Goal: Task Accomplishment & Management: Manage account settings

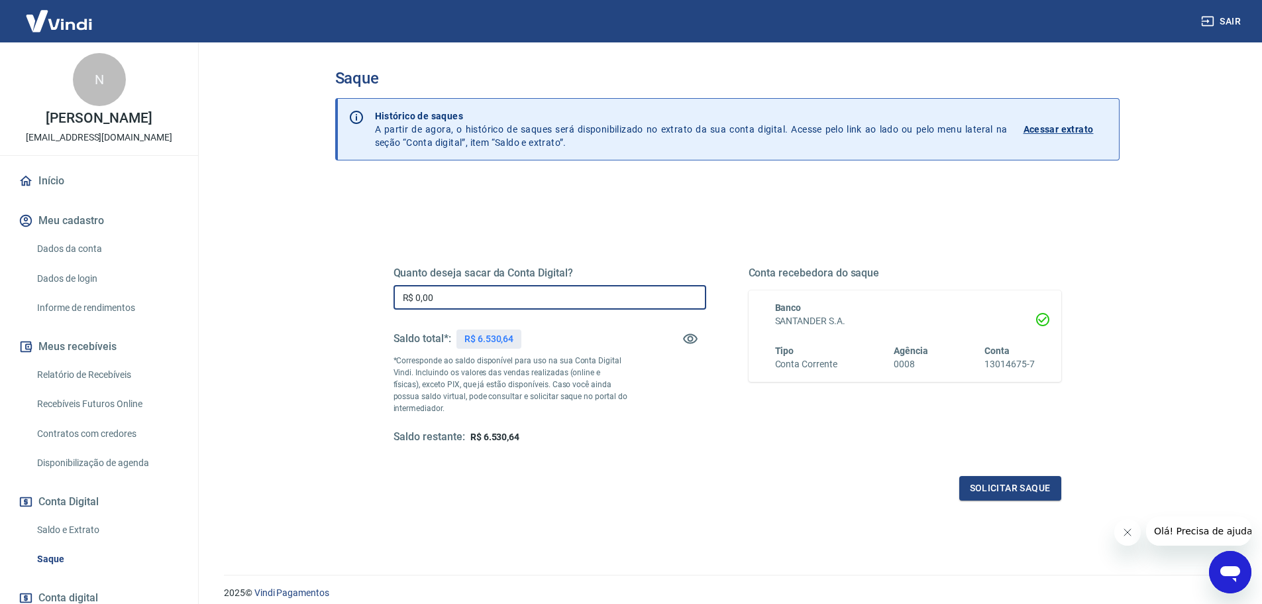
click at [466, 301] on input "R$ 0,00" at bounding box center [550, 297] width 313 height 25
click at [528, 301] on input "R$ 0,00" at bounding box center [550, 297] width 313 height 25
type input "R$ 6.530,00"
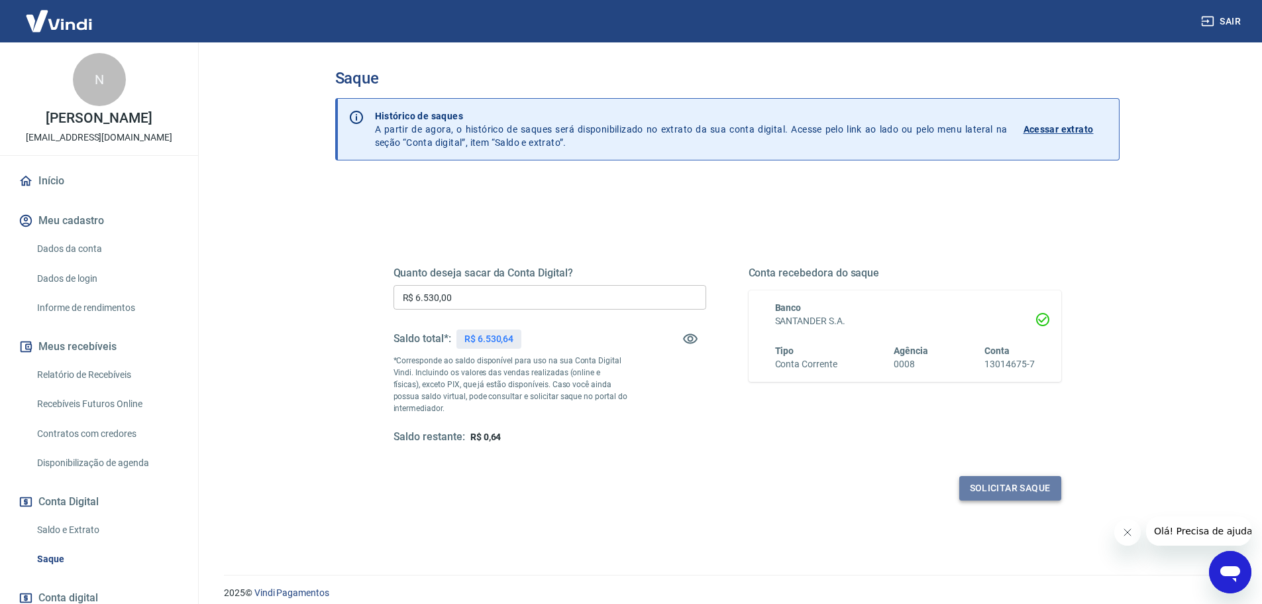
click at [1008, 487] on button "Solicitar saque" at bounding box center [1010, 488] width 102 height 25
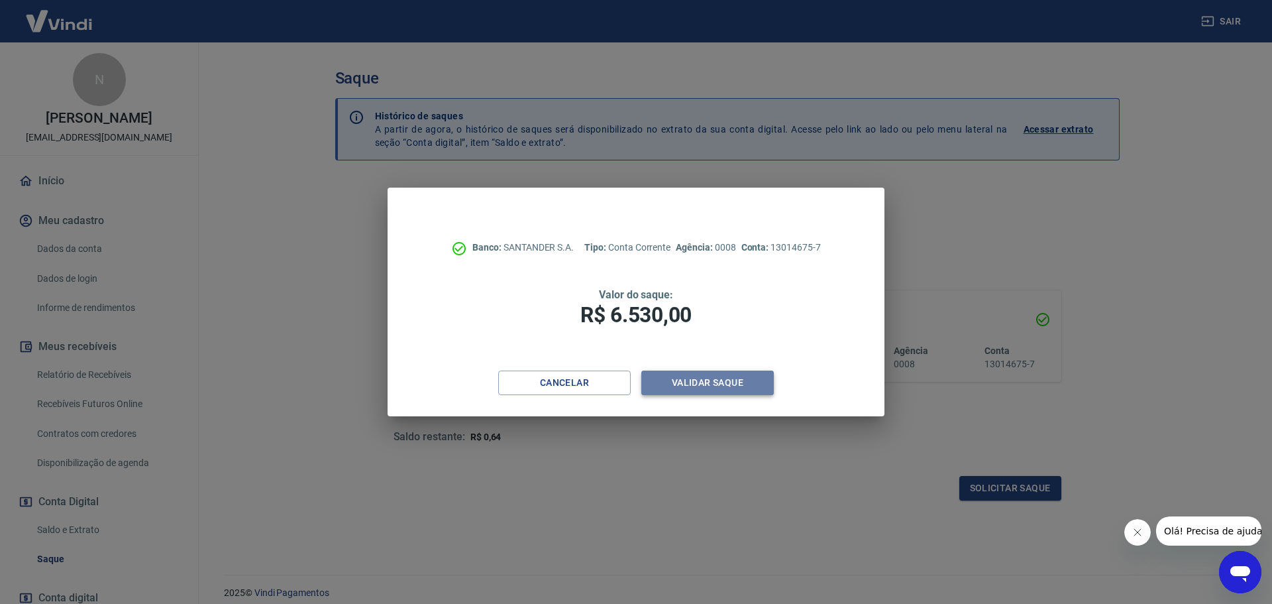
click at [708, 383] on button "Validar saque" at bounding box center [707, 382] width 133 height 25
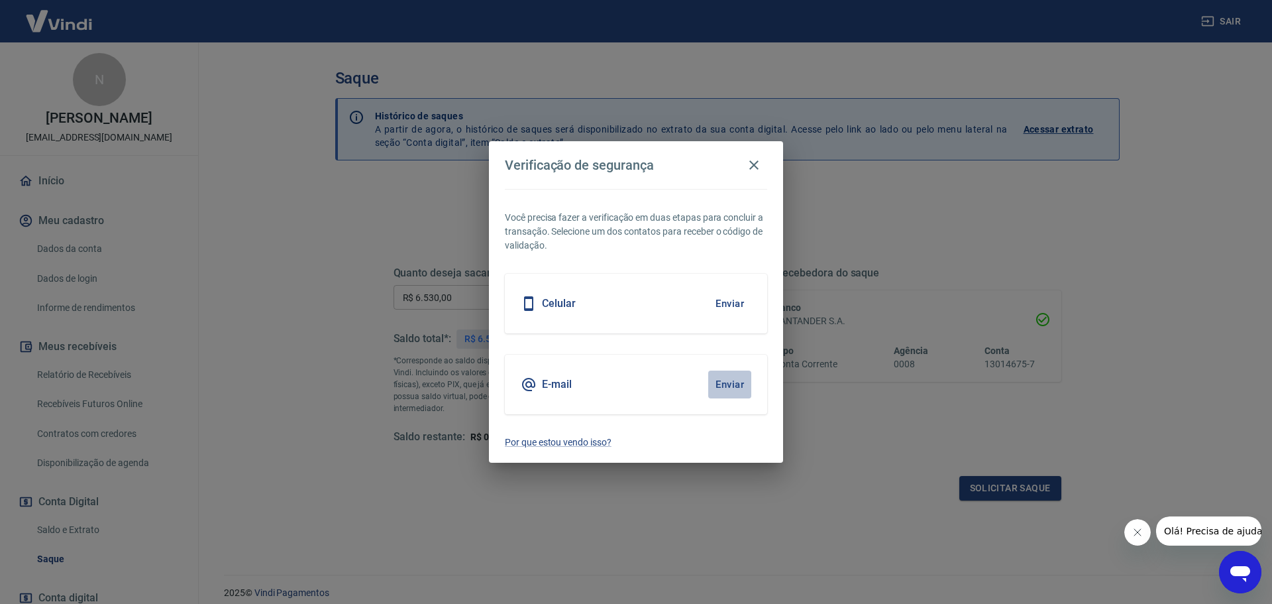
click at [720, 380] on button "Enviar" at bounding box center [729, 384] width 43 height 28
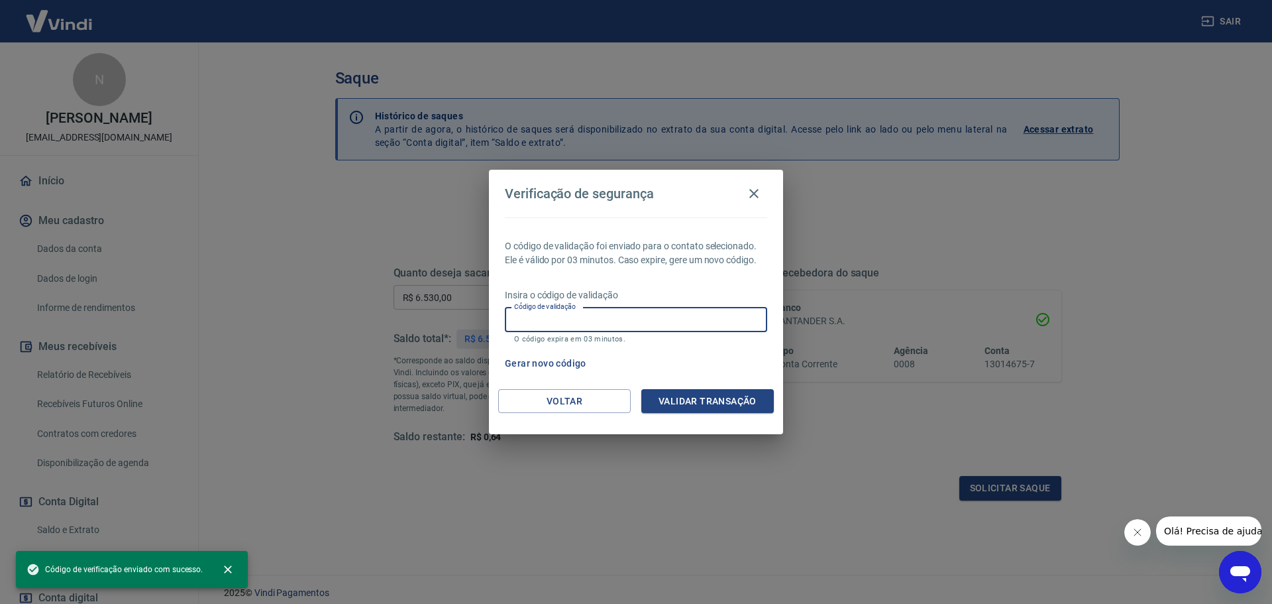
click at [593, 315] on input "Código de validação" at bounding box center [636, 319] width 262 height 25
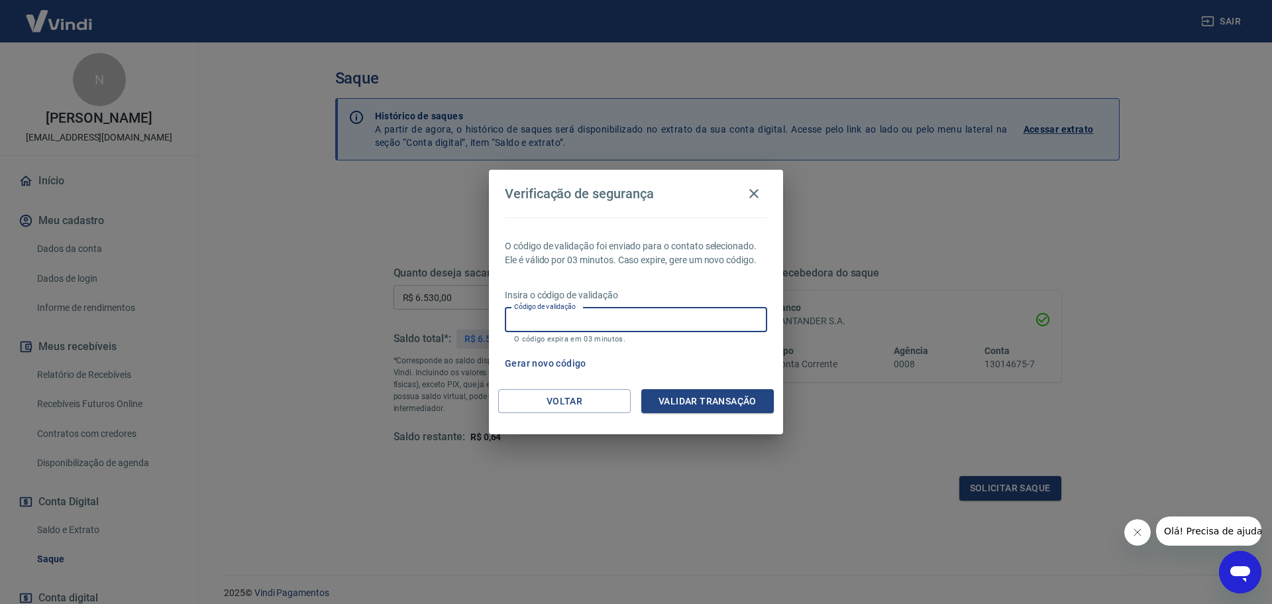
paste input "295006"
type input "295006"
click at [711, 400] on button "Validar transação" at bounding box center [707, 401] width 133 height 25
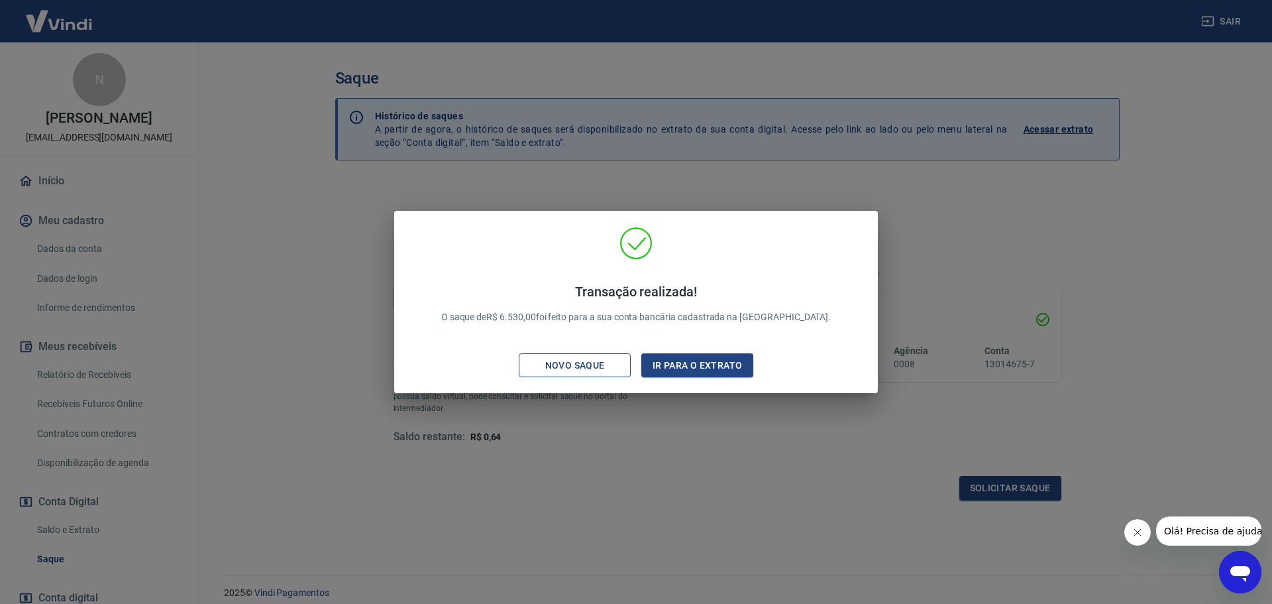
click at [555, 366] on div "Novo saque" at bounding box center [574, 365] width 91 height 17
